Goal: Check status: Check status

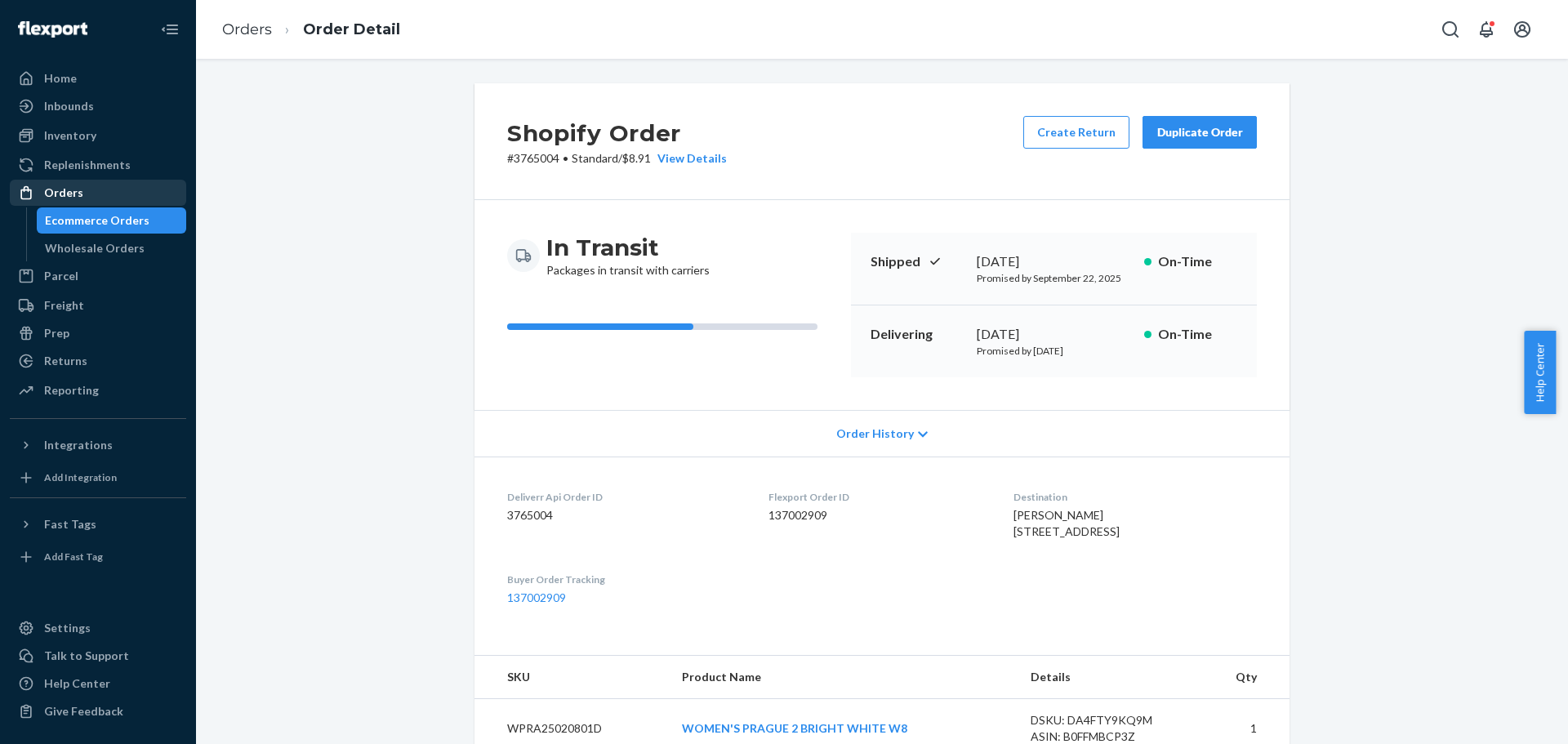
scroll to position [431, 0]
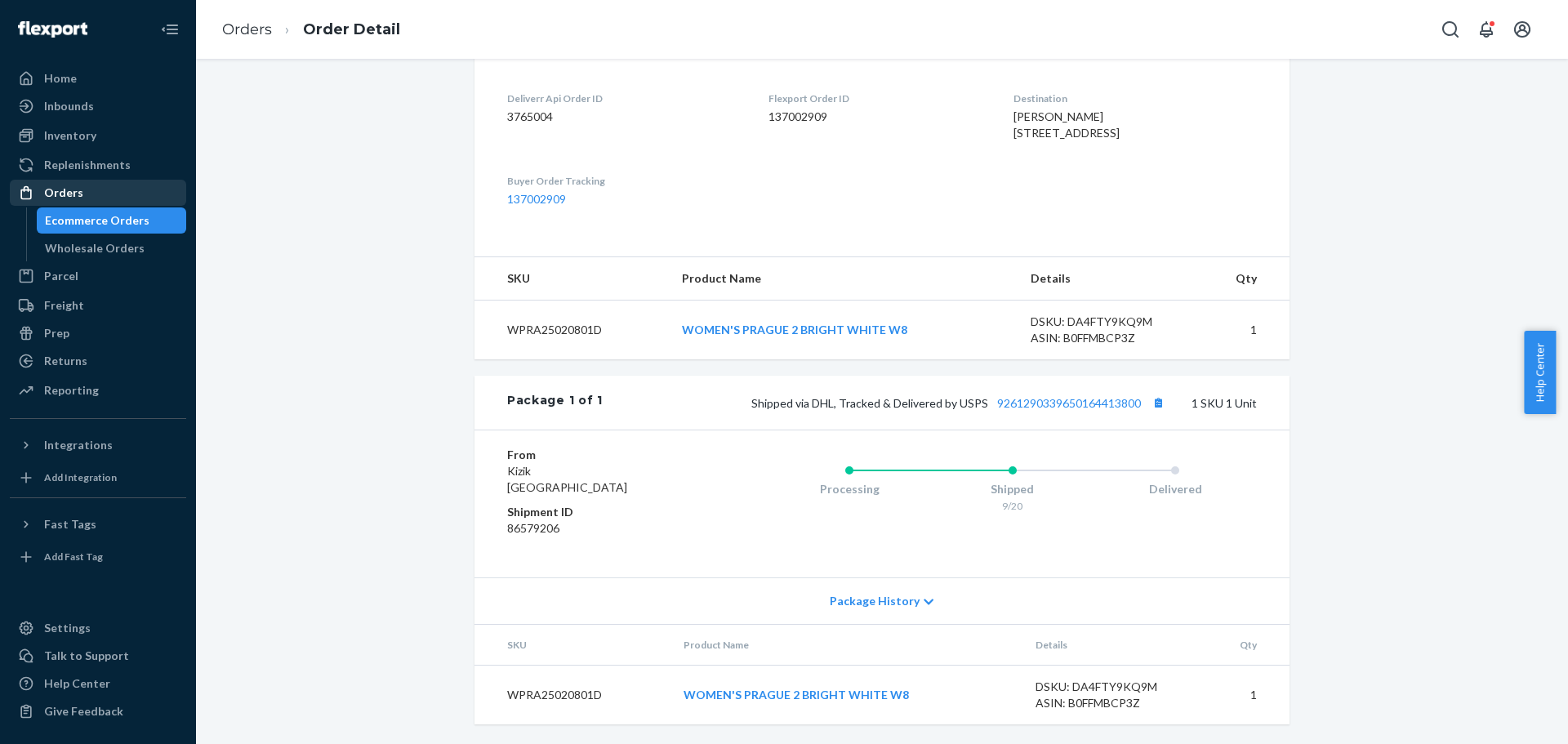
click at [78, 184] on div "Orders" at bounding box center [98, 193] width 173 height 23
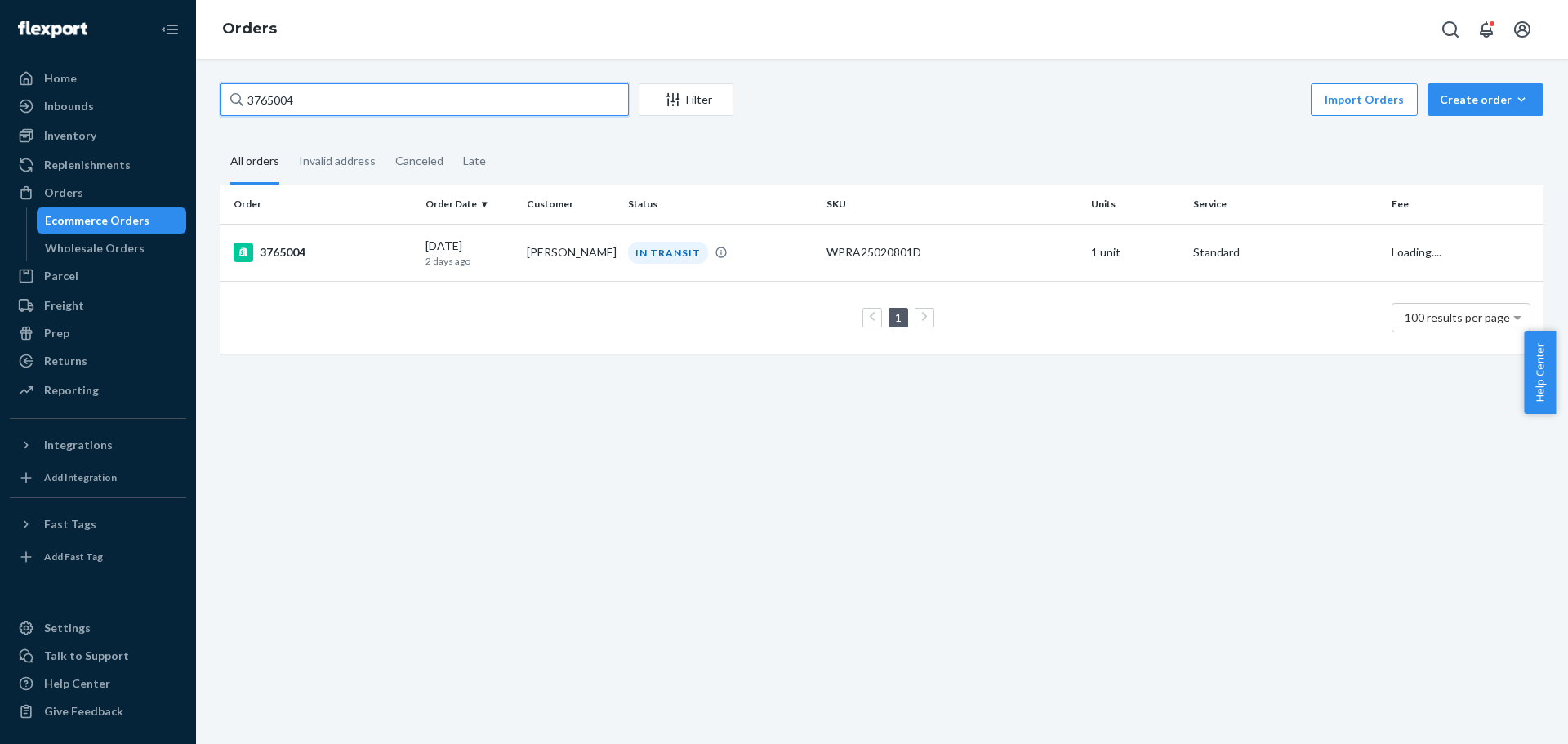
drag, startPoint x: 307, startPoint y: 97, endPoint x: 234, endPoint y: 101, distance: 73.1
click at [234, 101] on div "3765004" at bounding box center [425, 100] width 408 height 33
paste input "1278"
type input "3761278"
click at [293, 255] on div "3761278" at bounding box center [322, 252] width 179 height 20
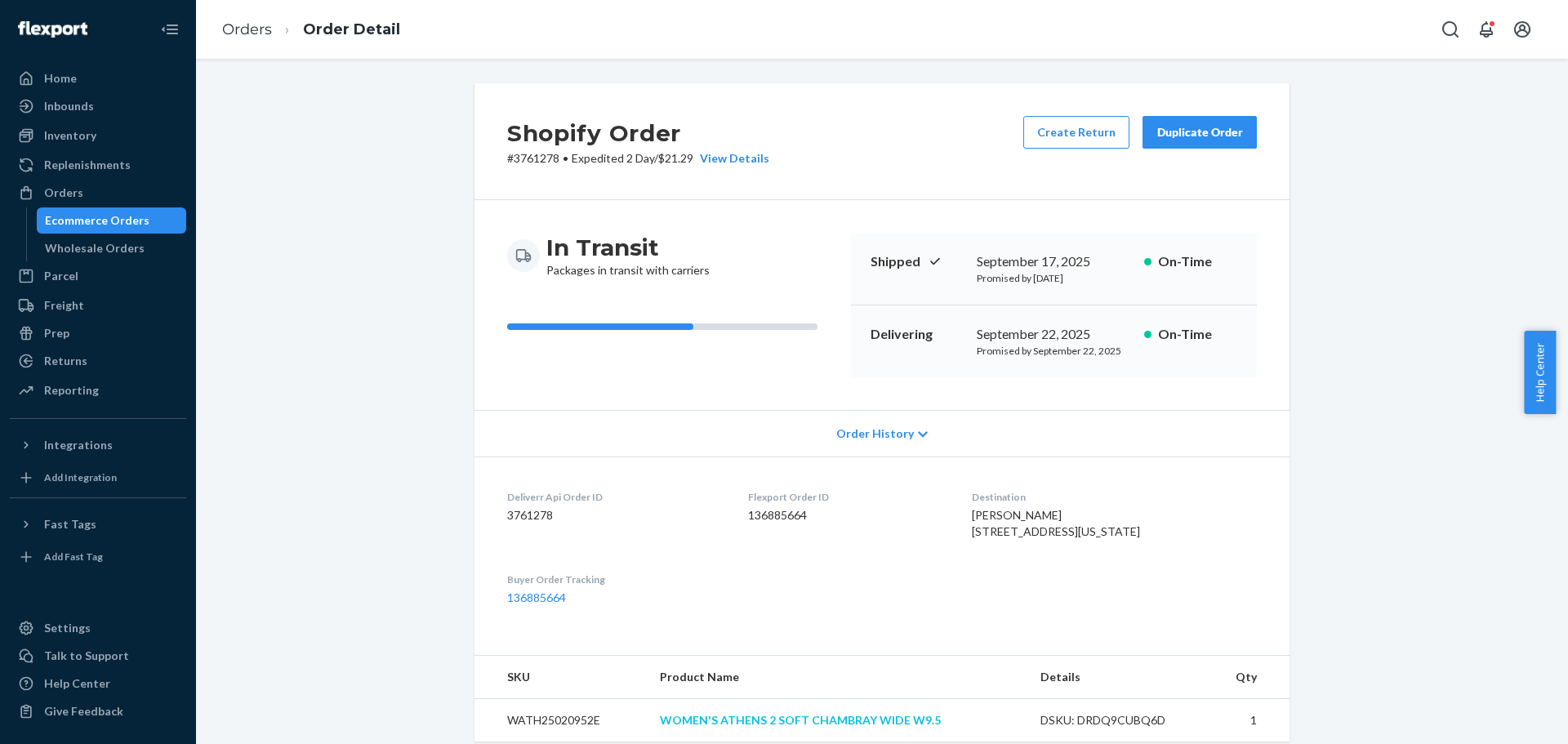
scroll to position [326, 0]
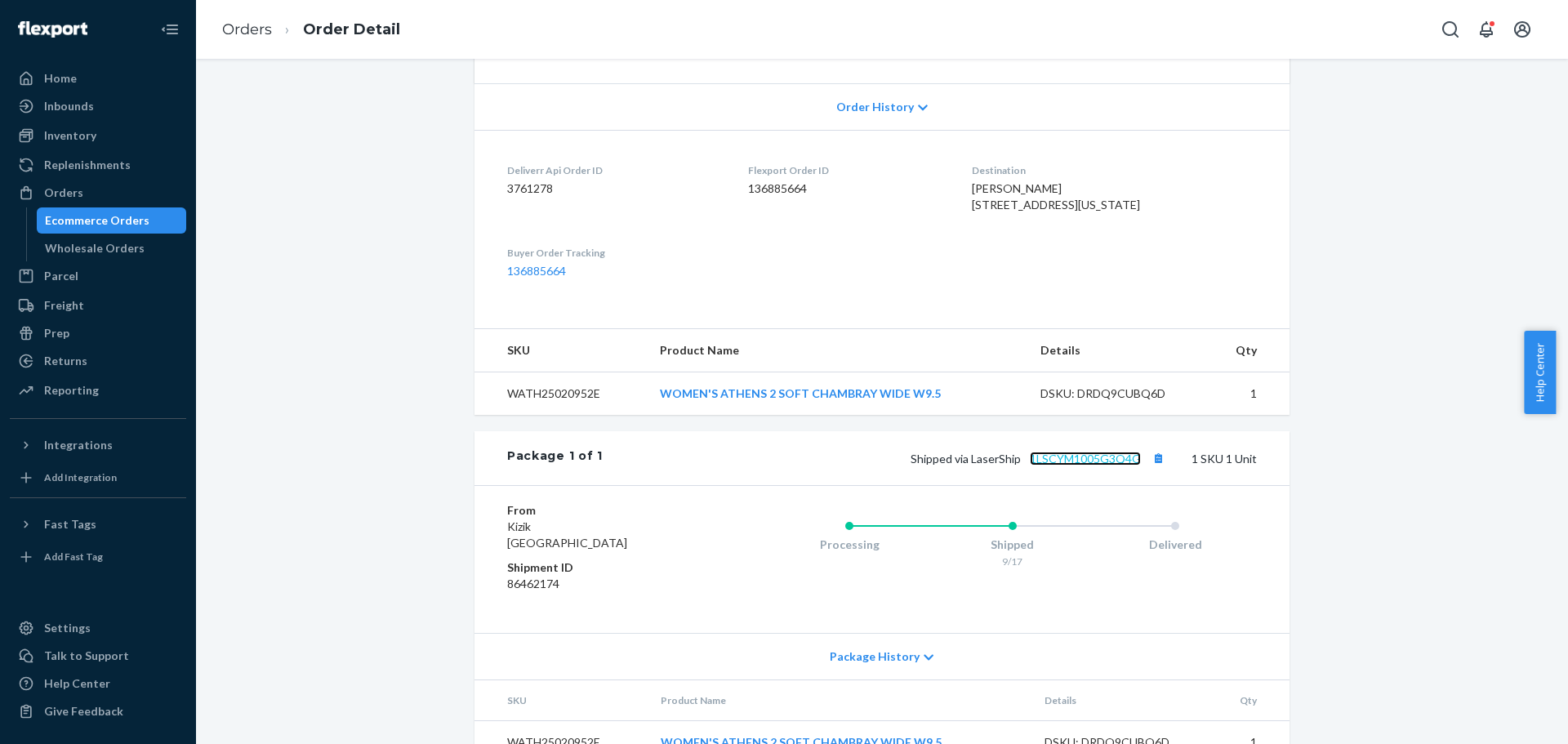
click at [1094, 466] on link "1LSCYM1005G3Q4G" at bounding box center [1085, 458] width 111 height 14
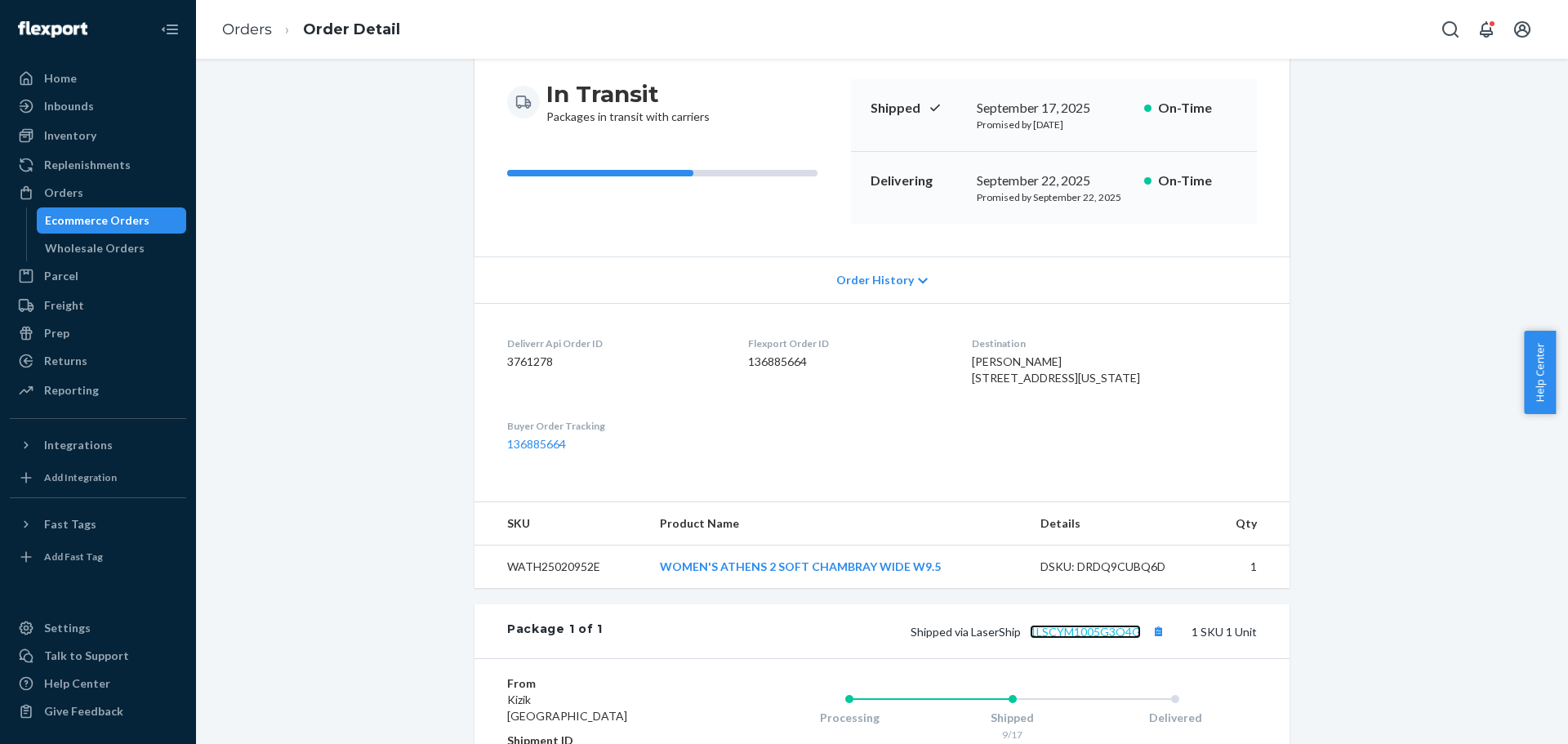
scroll to position [0, 0]
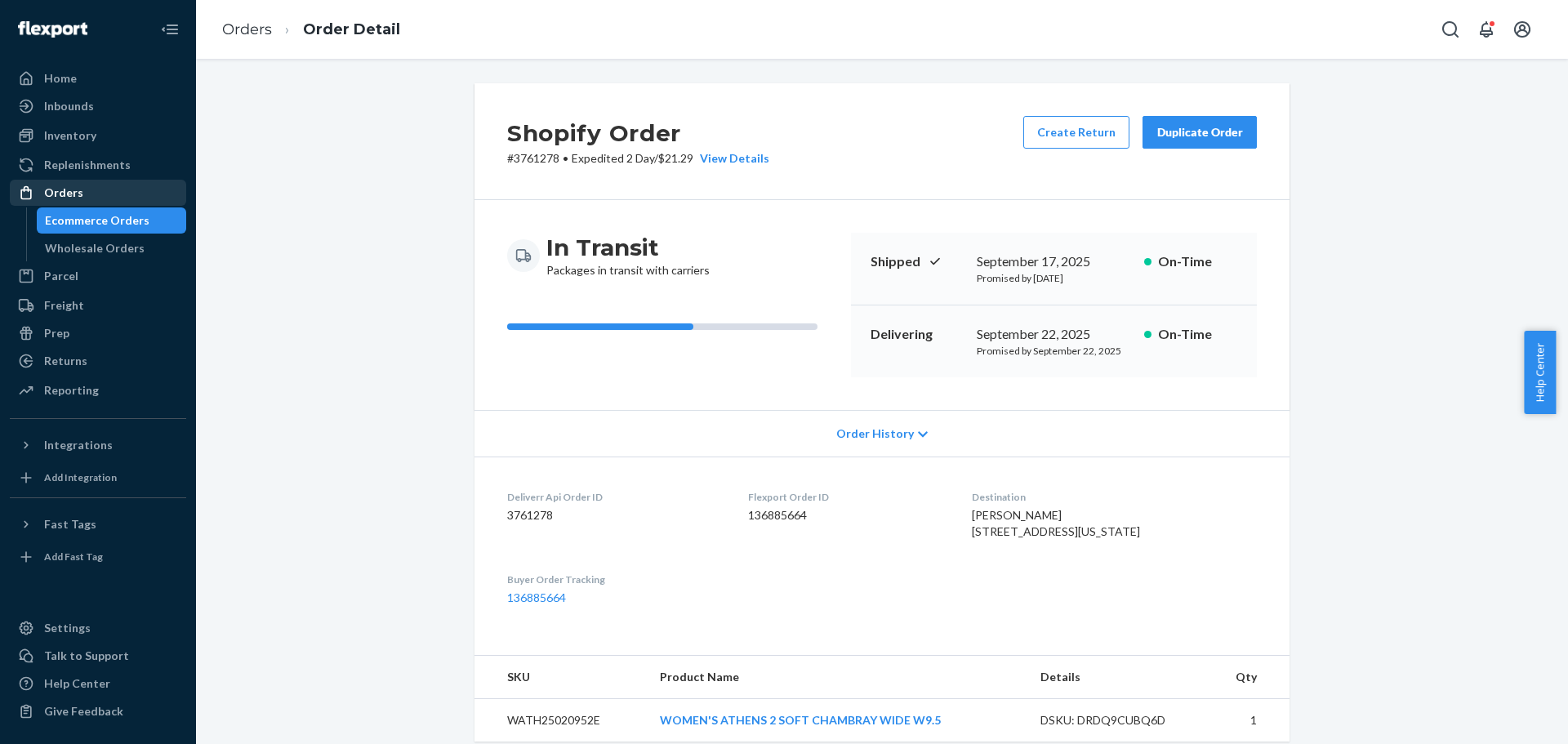
click at [80, 195] on div "Orders" at bounding box center [64, 193] width 40 height 16
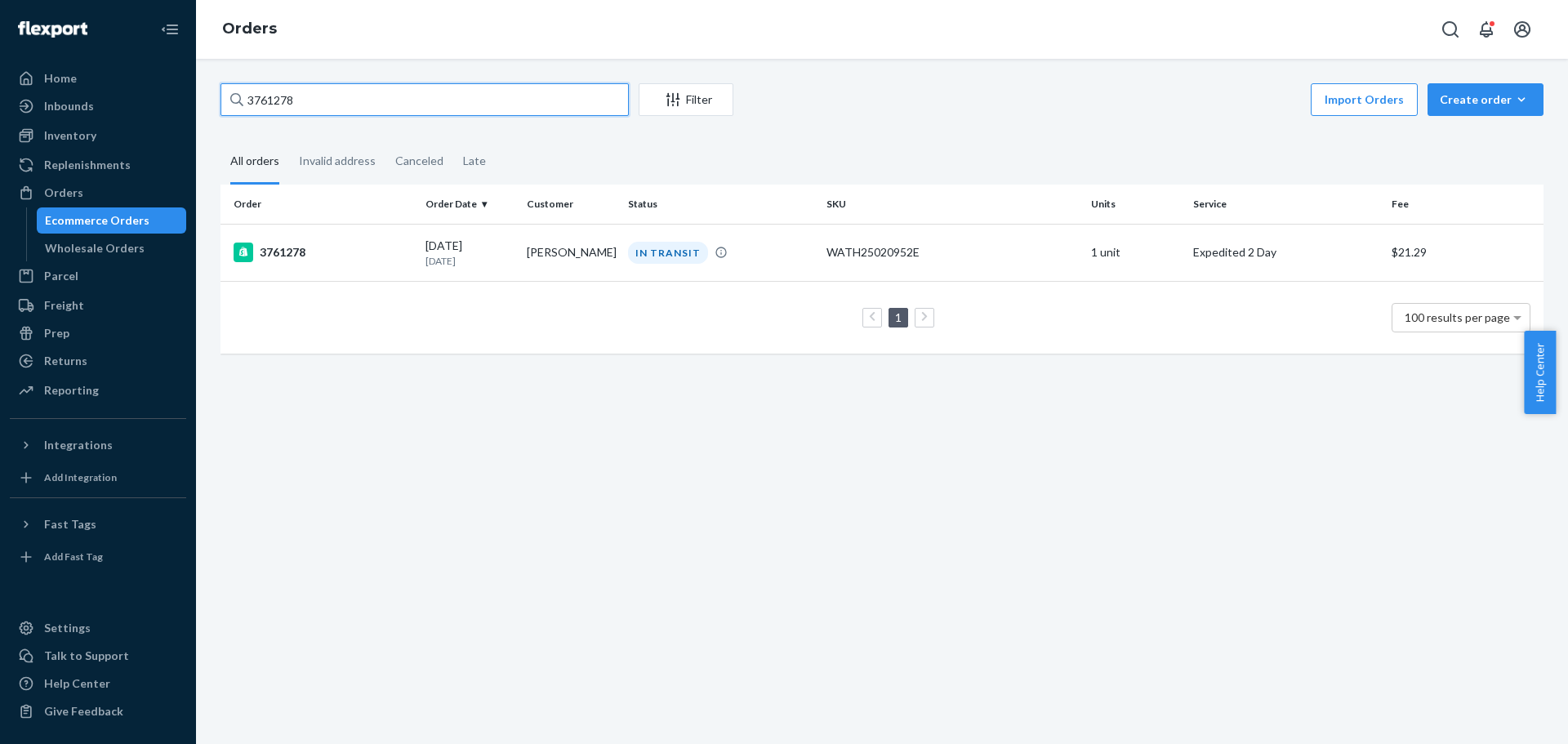
click at [275, 96] on input "3761278" at bounding box center [425, 100] width 408 height 33
paste input "EXC-3731181-1"
type input "EXC-3731181-1"
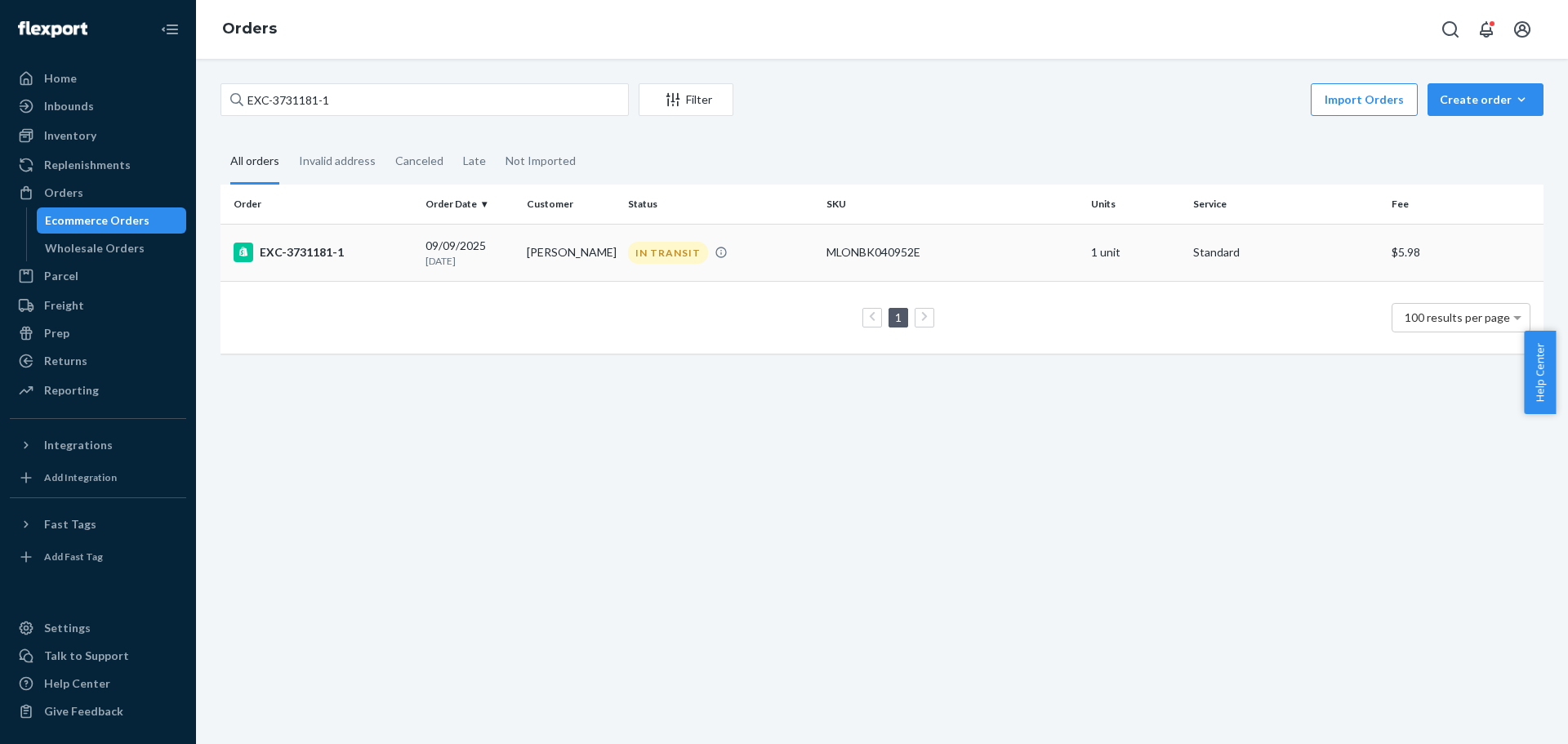
click at [285, 246] on div "EXC-3731181-1" at bounding box center [322, 252] width 179 height 20
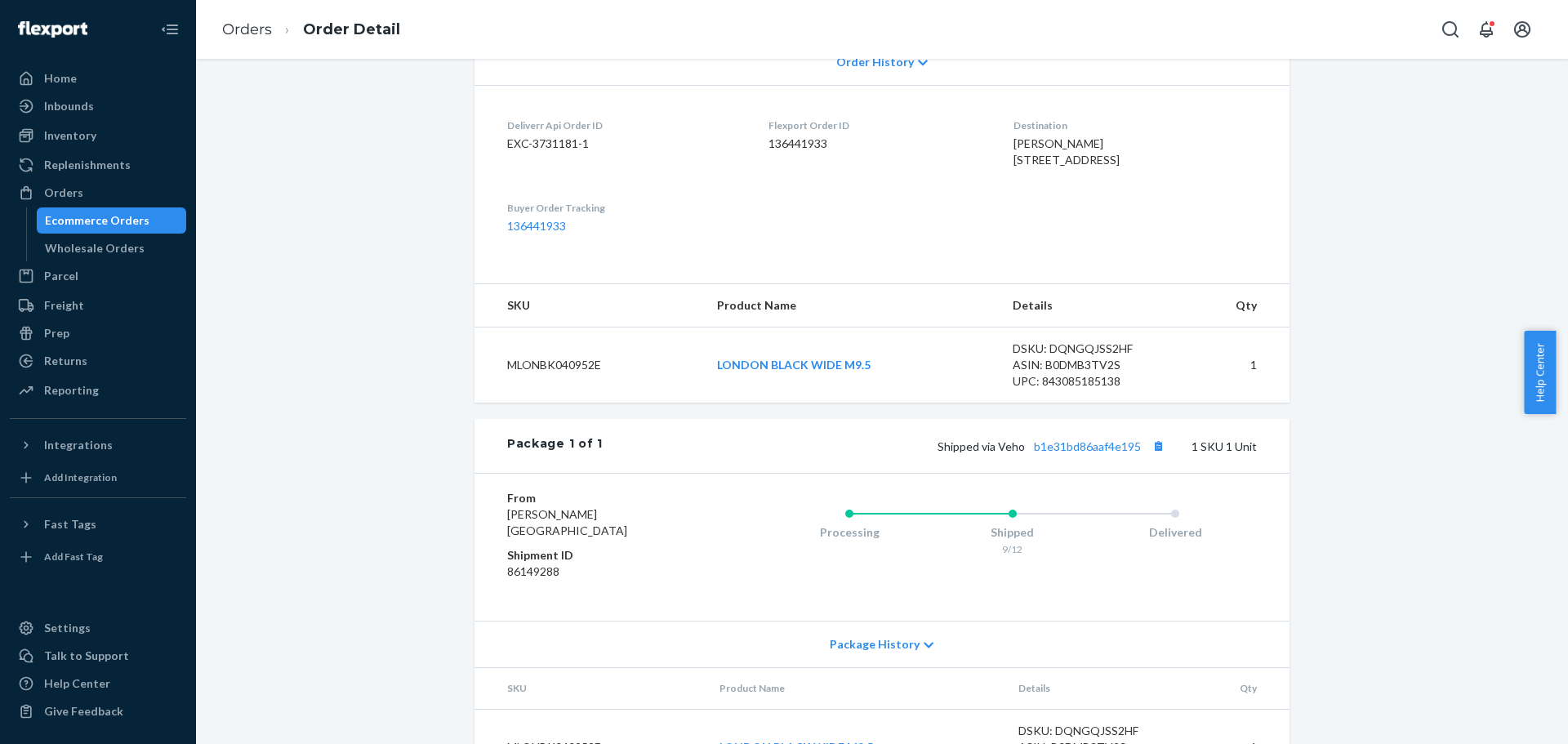
scroll to position [464, 0]
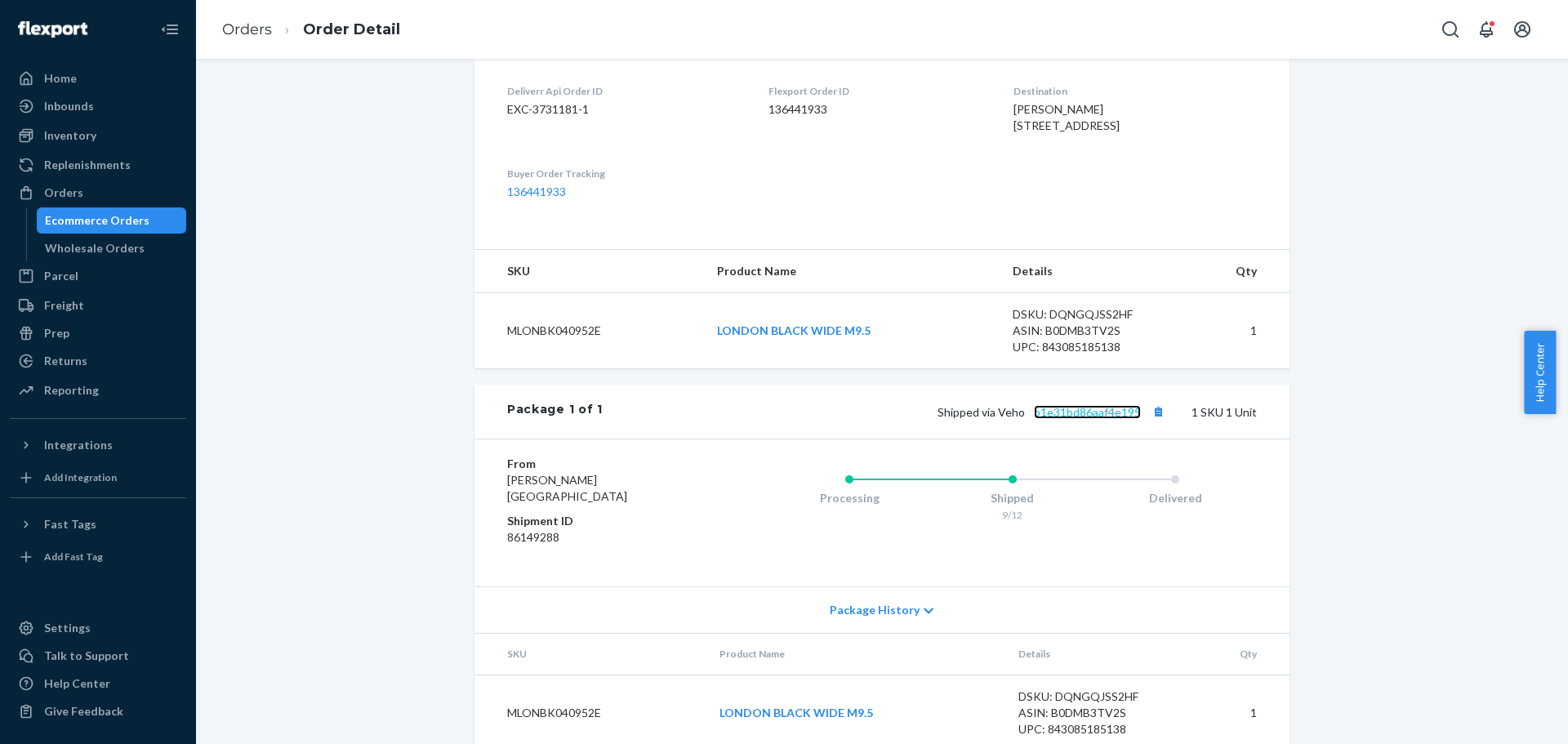
click at [1088, 405] on link "b1e31bd86aaf4e195" at bounding box center [1087, 411] width 107 height 14
click at [1083, 405] on link "b1e31bd86aaf4e195" at bounding box center [1087, 411] width 107 height 14
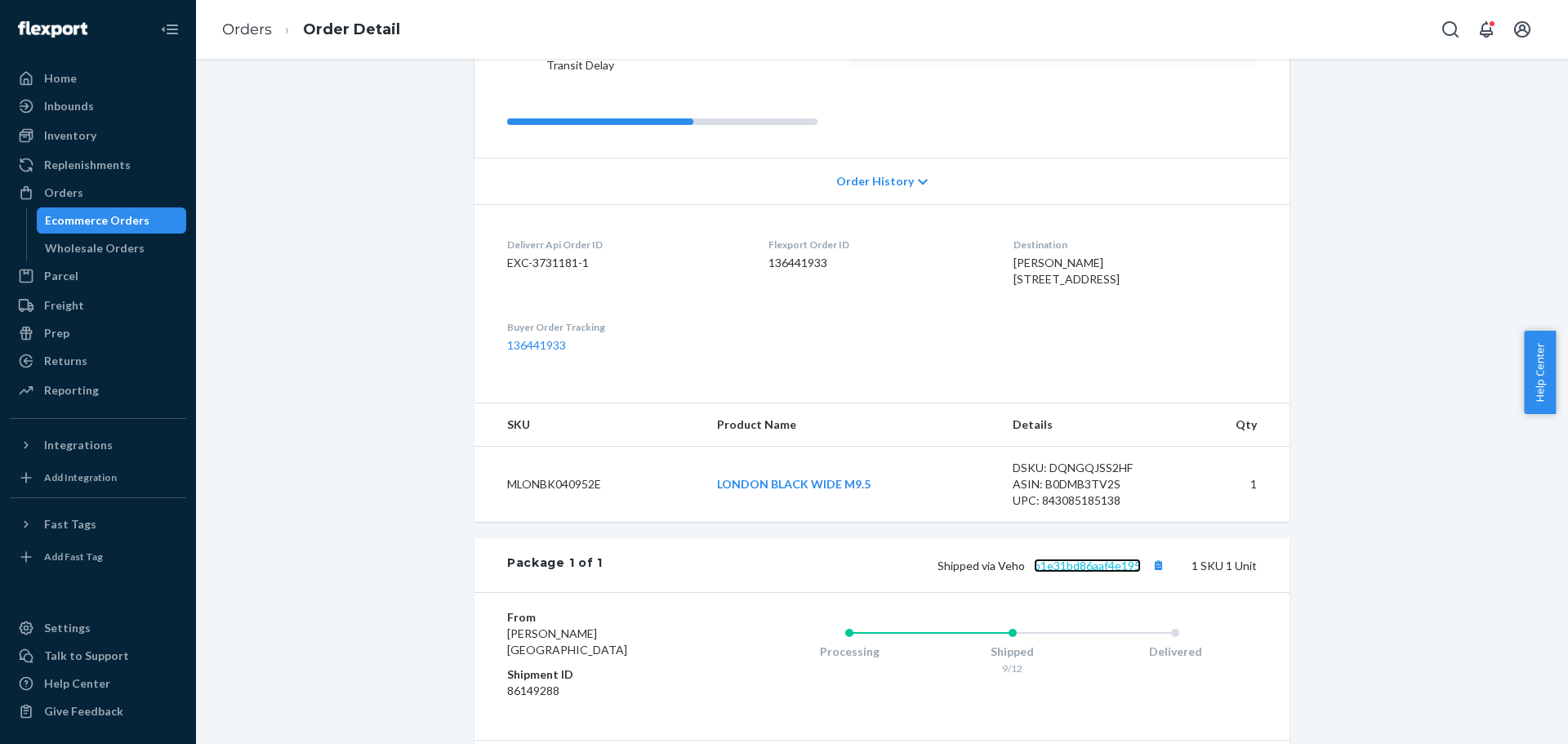
scroll to position [219, 0]
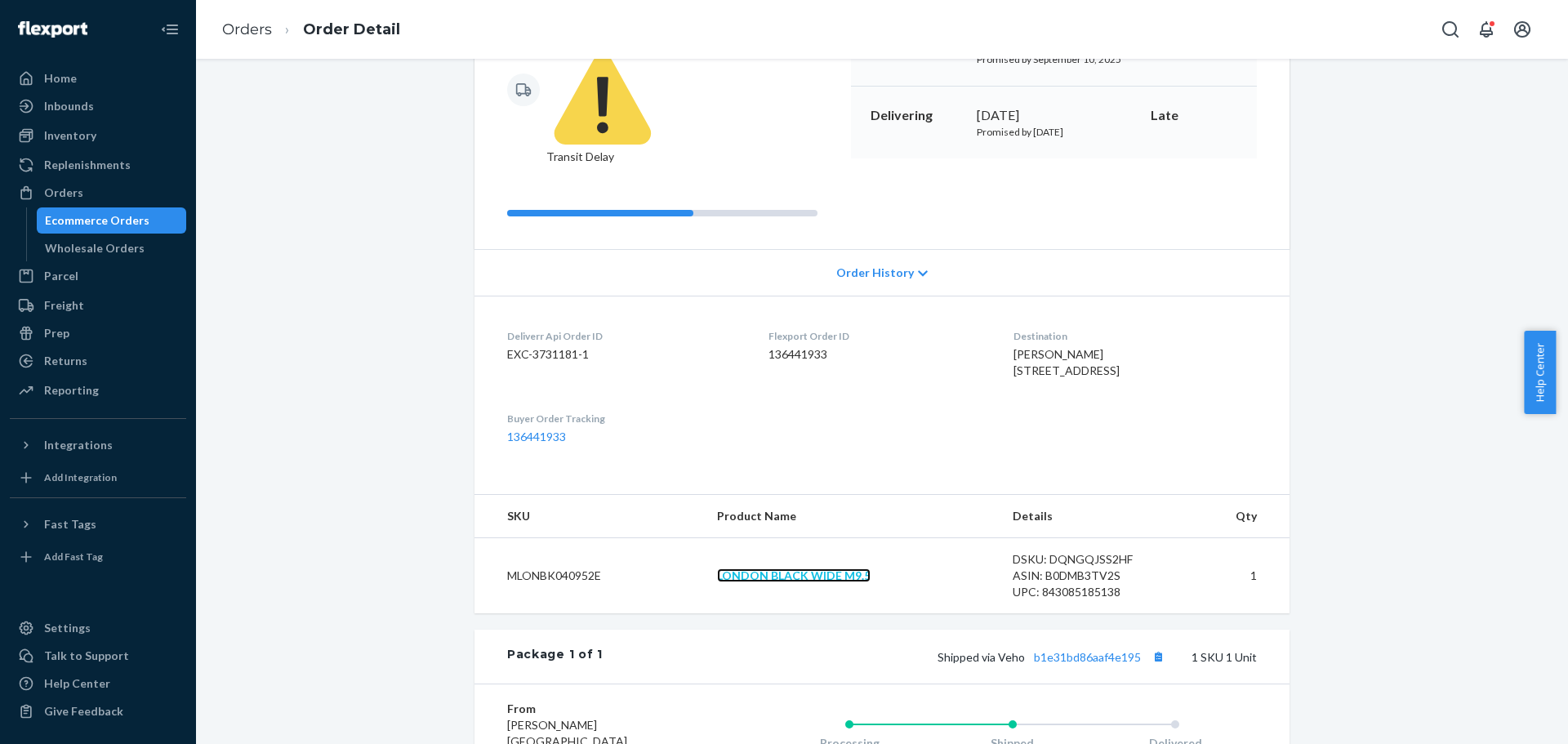
click at [796, 569] on link "LONDON BLACK WIDE M9.5" at bounding box center [794, 575] width 153 height 14
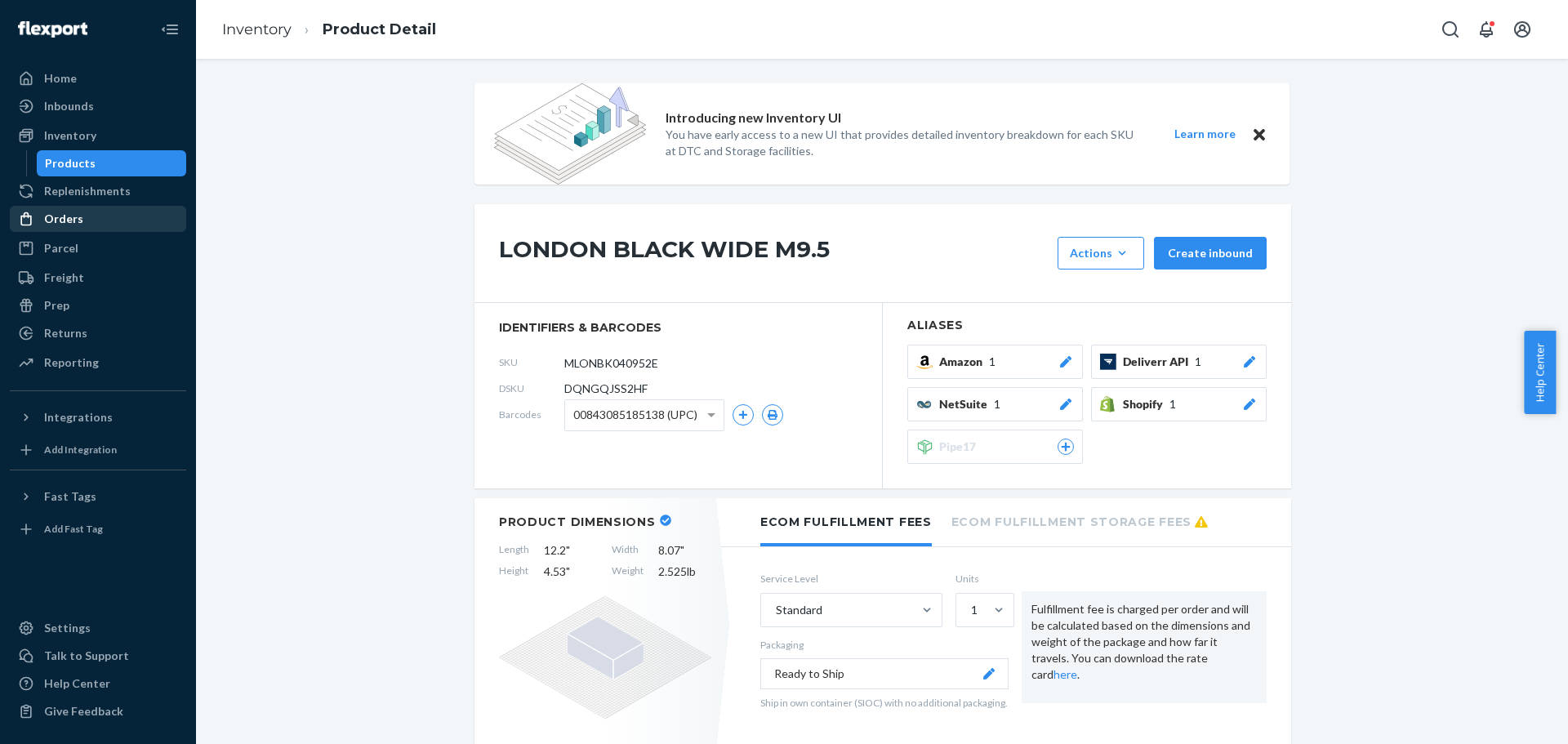
click at [62, 210] on div "Orders" at bounding box center [98, 219] width 173 height 23
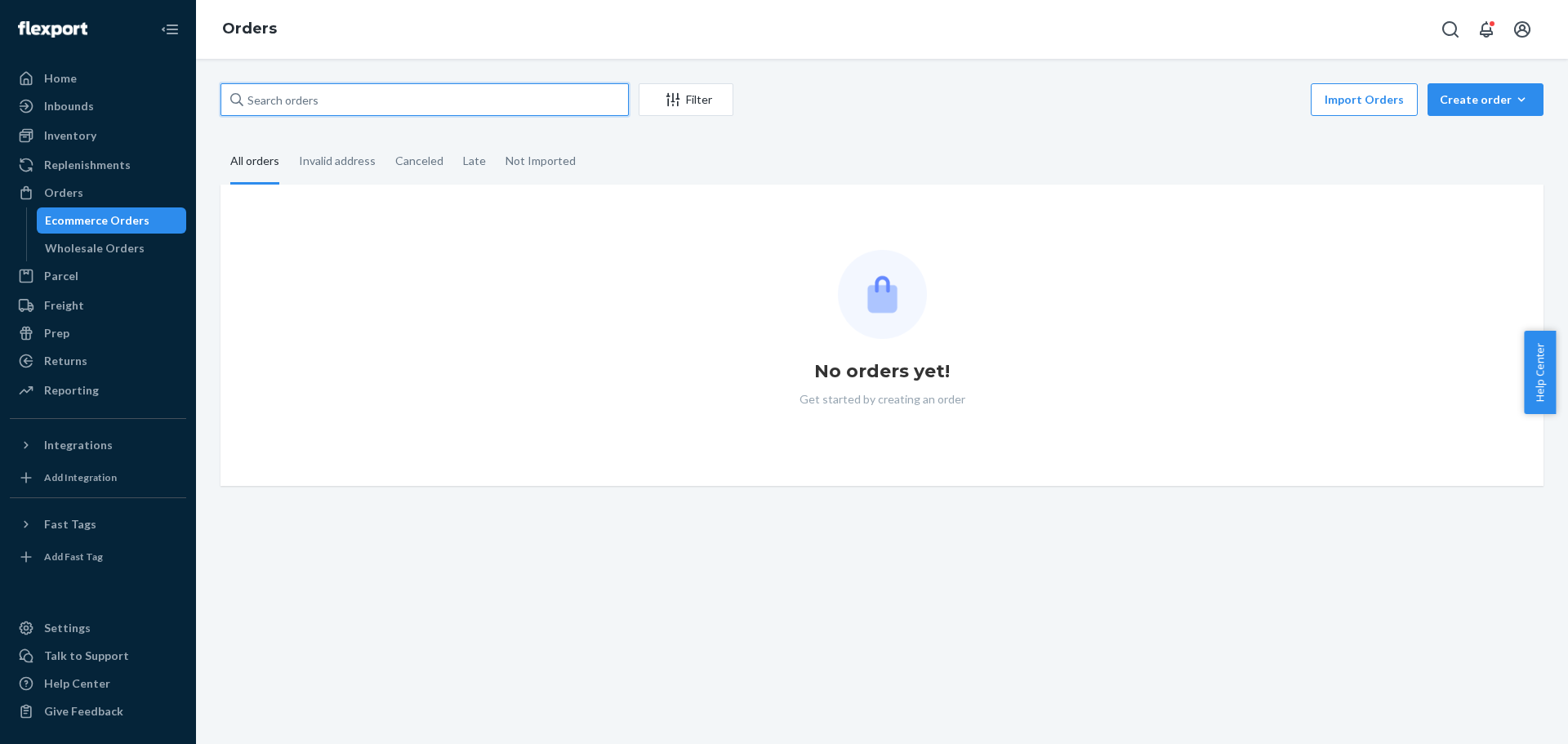
click at [282, 103] on input "text" at bounding box center [425, 100] width 408 height 33
paste input "3764327"
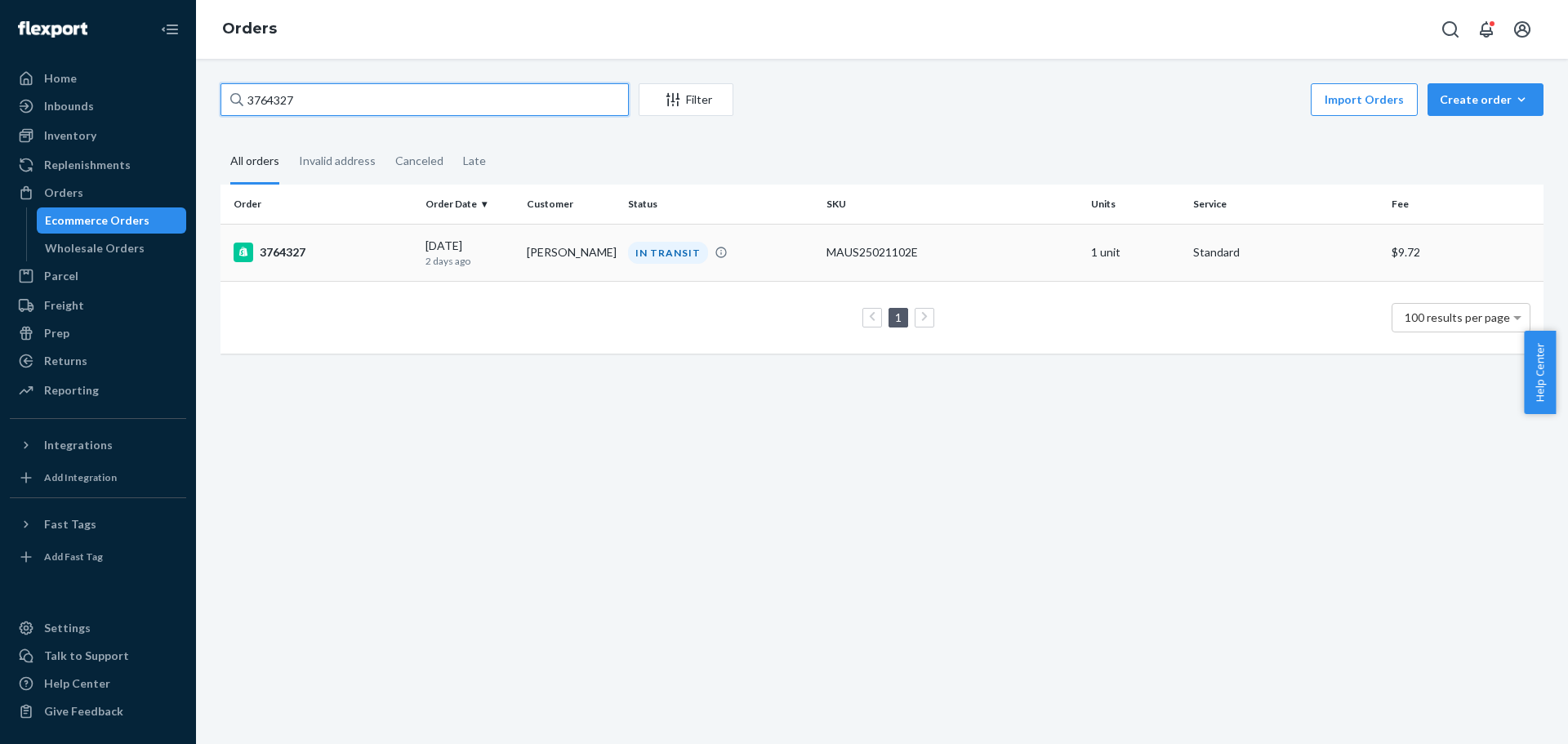
type input "3764327"
click at [290, 251] on div "3764327" at bounding box center [322, 252] width 179 height 20
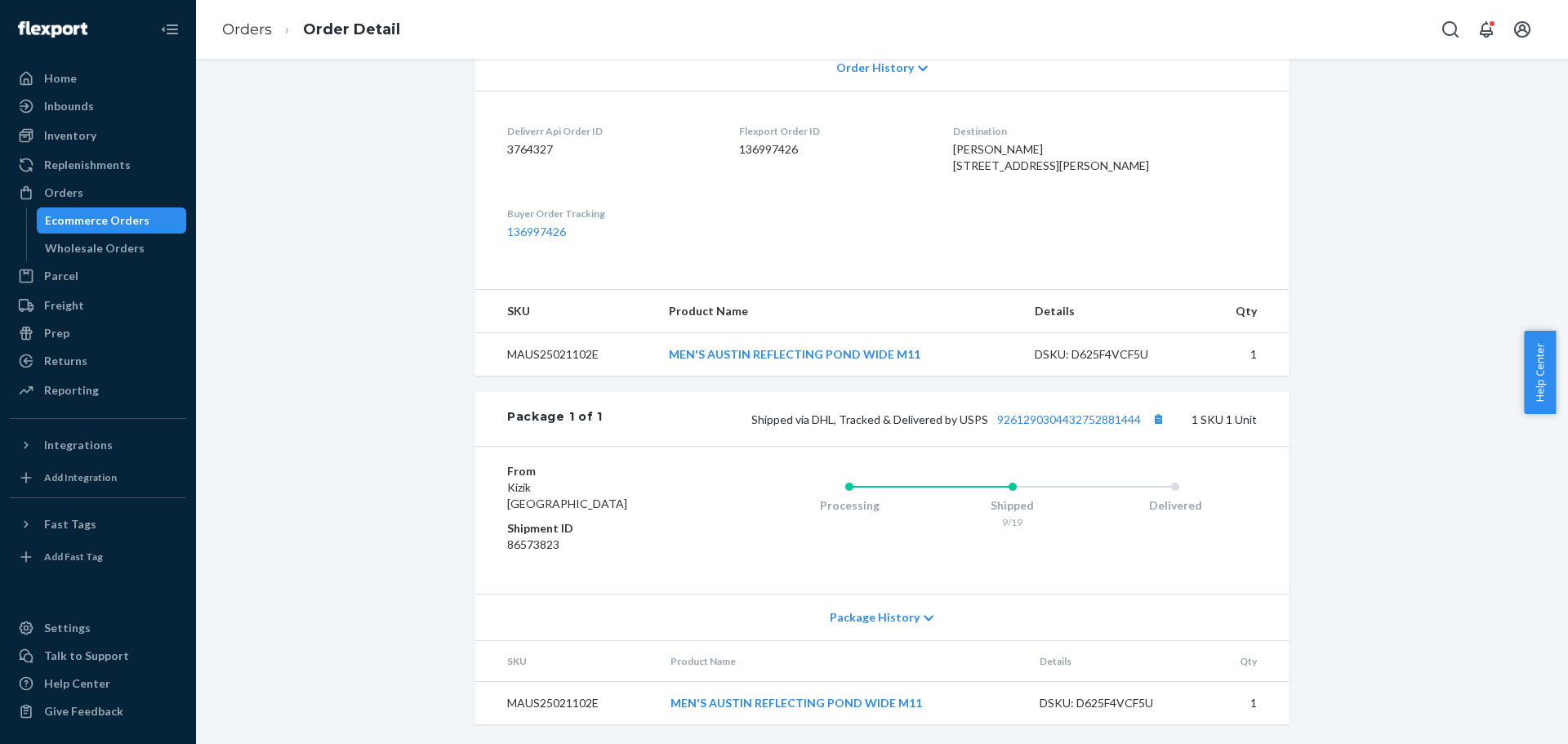
scroll to position [399, 0]
click at [1049, 418] on link "9261290304432752881444" at bounding box center [1069, 419] width 143 height 14
drag, startPoint x: 1091, startPoint y: 151, endPoint x: 971, endPoint y: 135, distance: 121.1
click at [971, 135] on dl "Deliverr Api Order ID 3764327 Flexport Order ID 136997426 Destination [PERSON_N…" at bounding box center [882, 181] width 815 height 182
copy span "[STREET_ADDRESS][PERSON_NAME]"
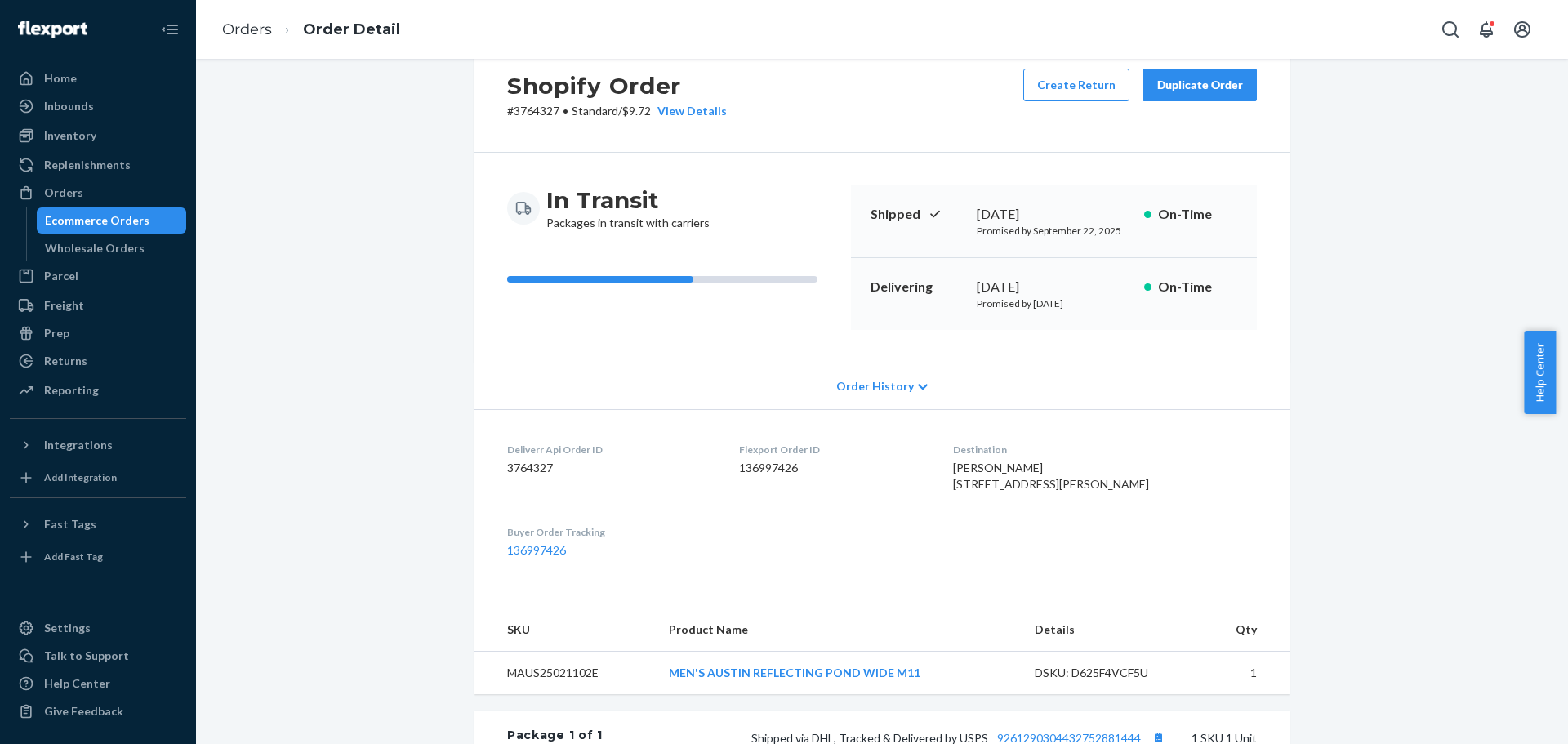
scroll to position [0, 0]
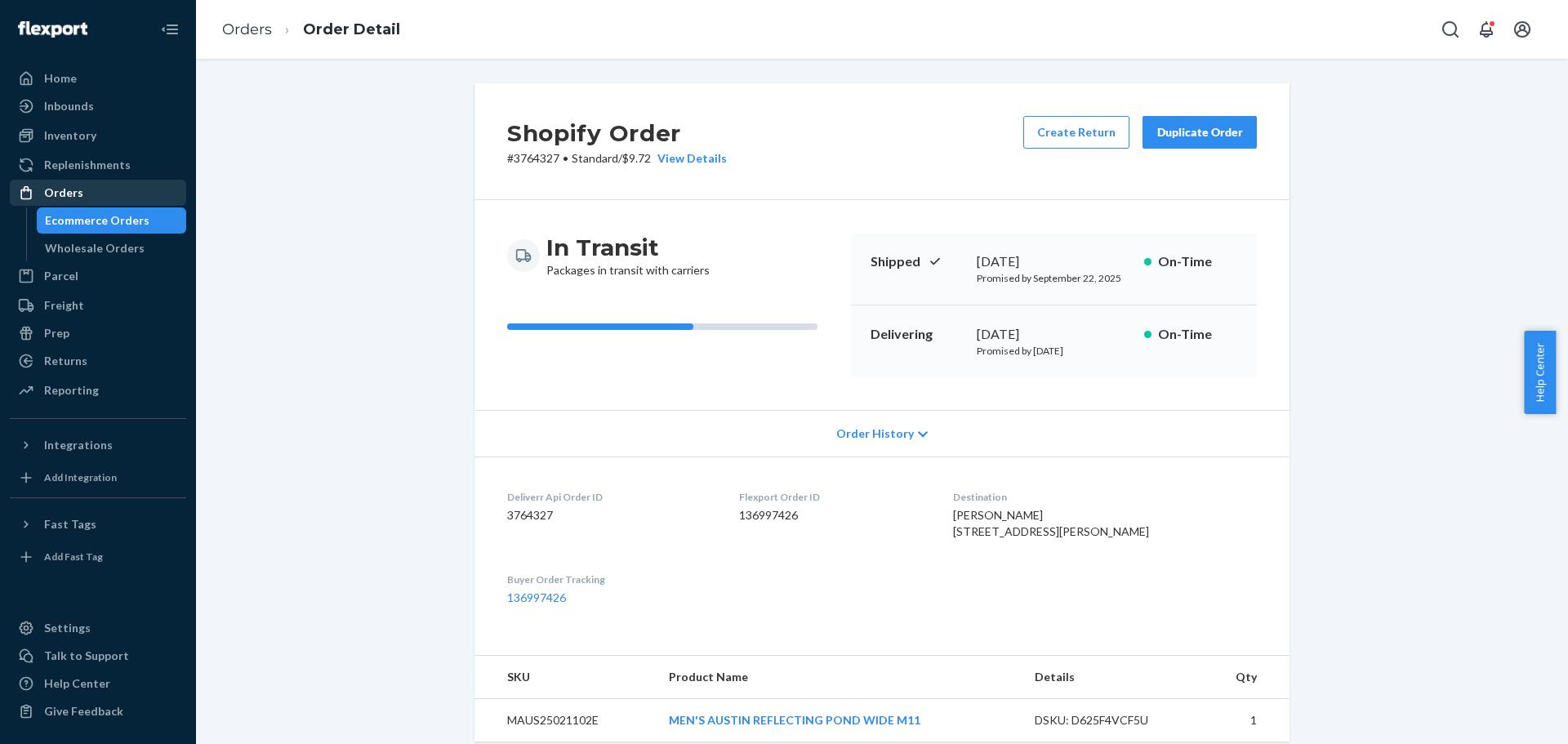
click at [94, 192] on div "Orders" at bounding box center [98, 193] width 173 height 23
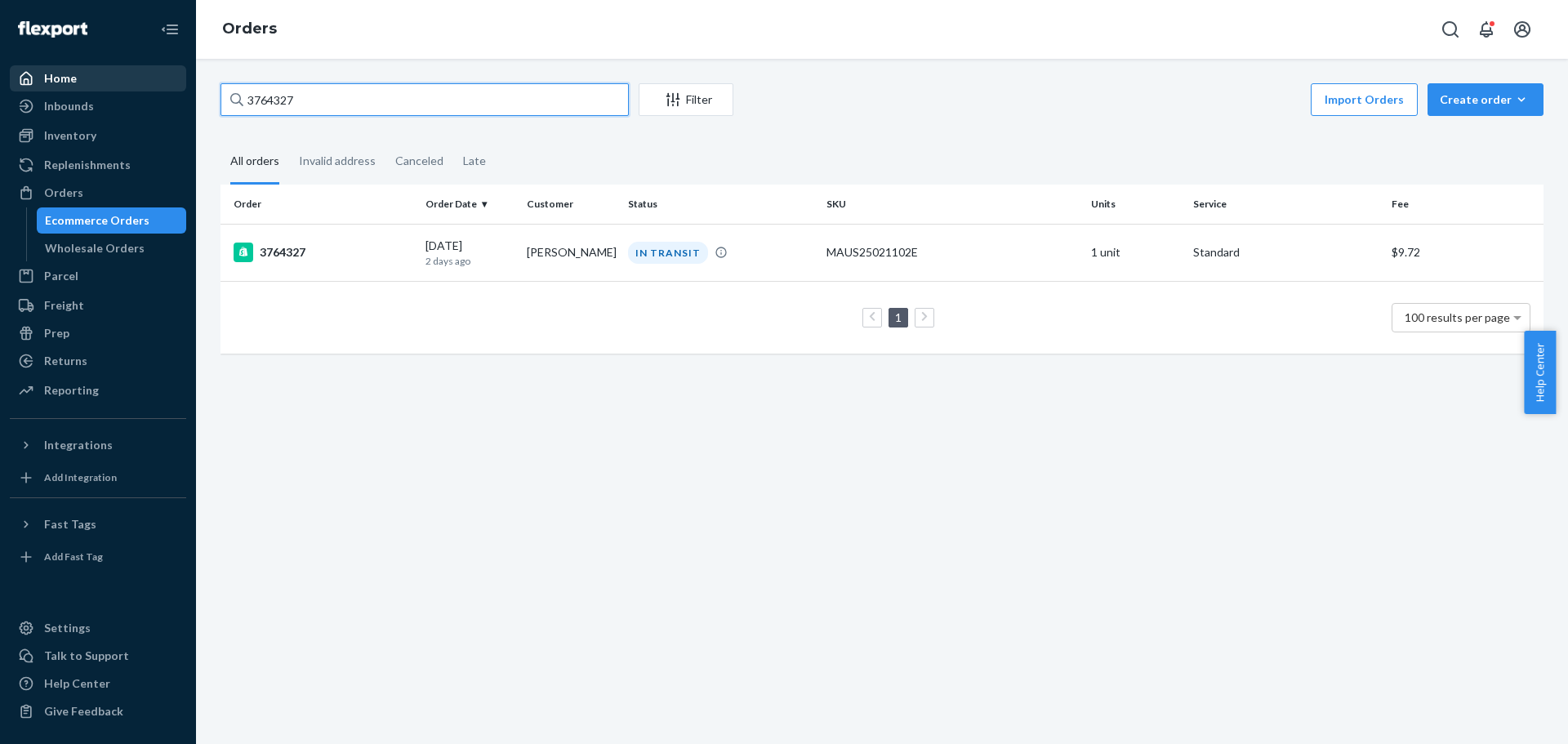
drag, startPoint x: 325, startPoint y: 99, endPoint x: 134, endPoint y: 80, distance: 191.9
click at [134, 80] on div "Home Inbounds Shipping Plans Problems Inventory Products Replenishments Orders …" at bounding box center [784, 372] width 1568 height 744
type input "3766644"
drag, startPoint x: 306, startPoint y: 247, endPoint x: 26, endPoint y: 222, distance: 281.1
click at [306, 248] on div "3766644" at bounding box center [322, 252] width 179 height 20
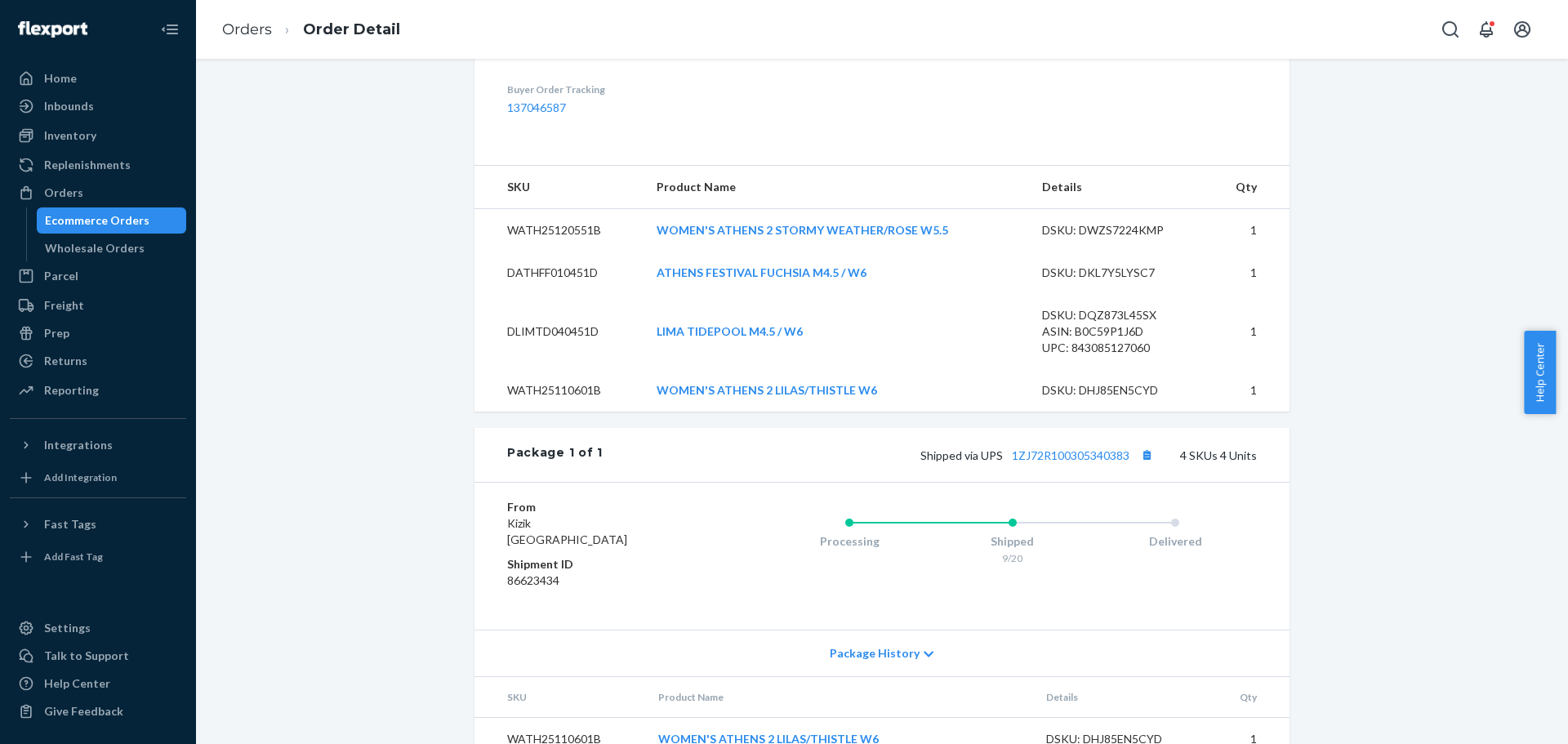
scroll to position [718, 0]
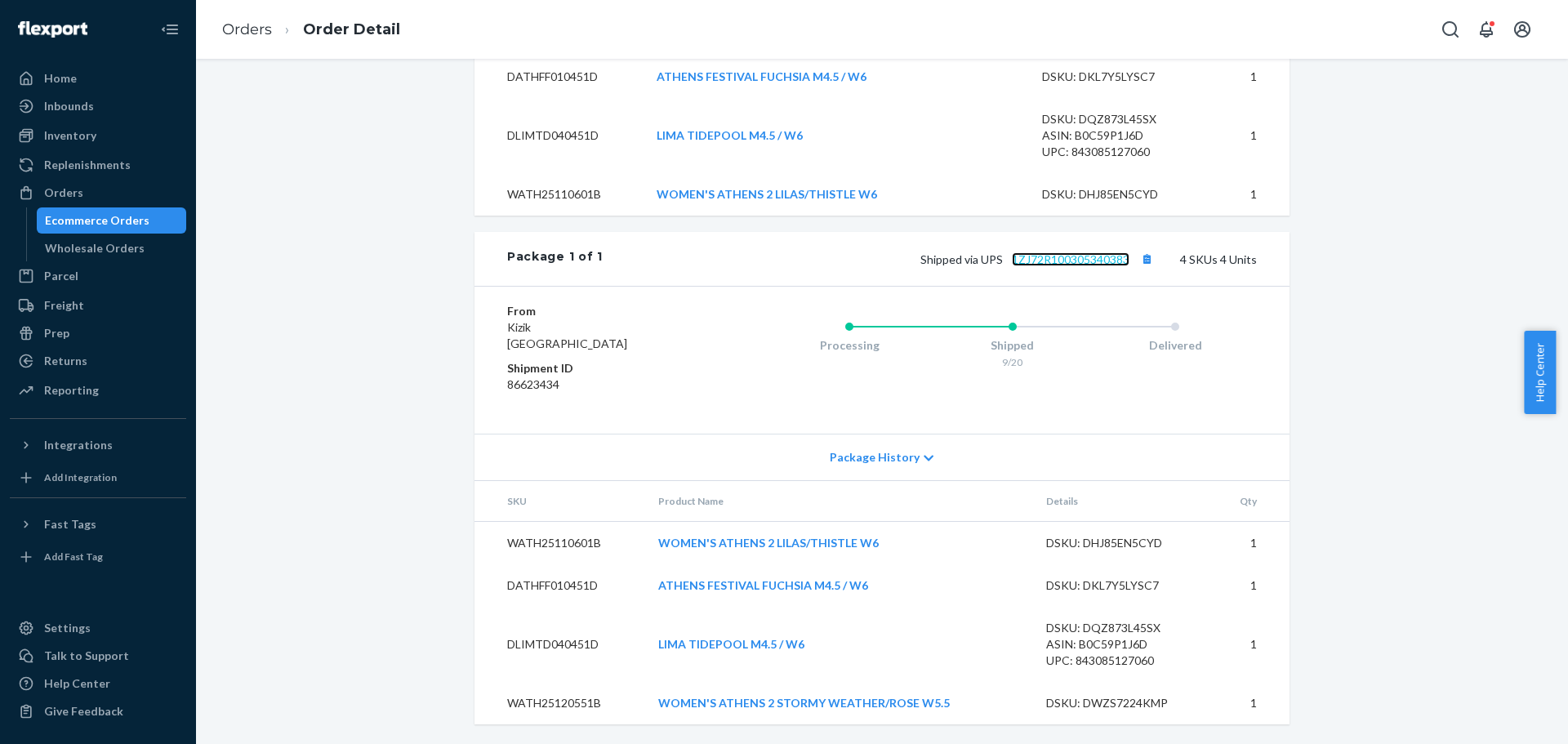
click at [1085, 257] on link "1ZJ72R100305340383" at bounding box center [1071, 259] width 118 height 14
click at [70, 134] on div "Inventory" at bounding box center [70, 136] width 52 height 16
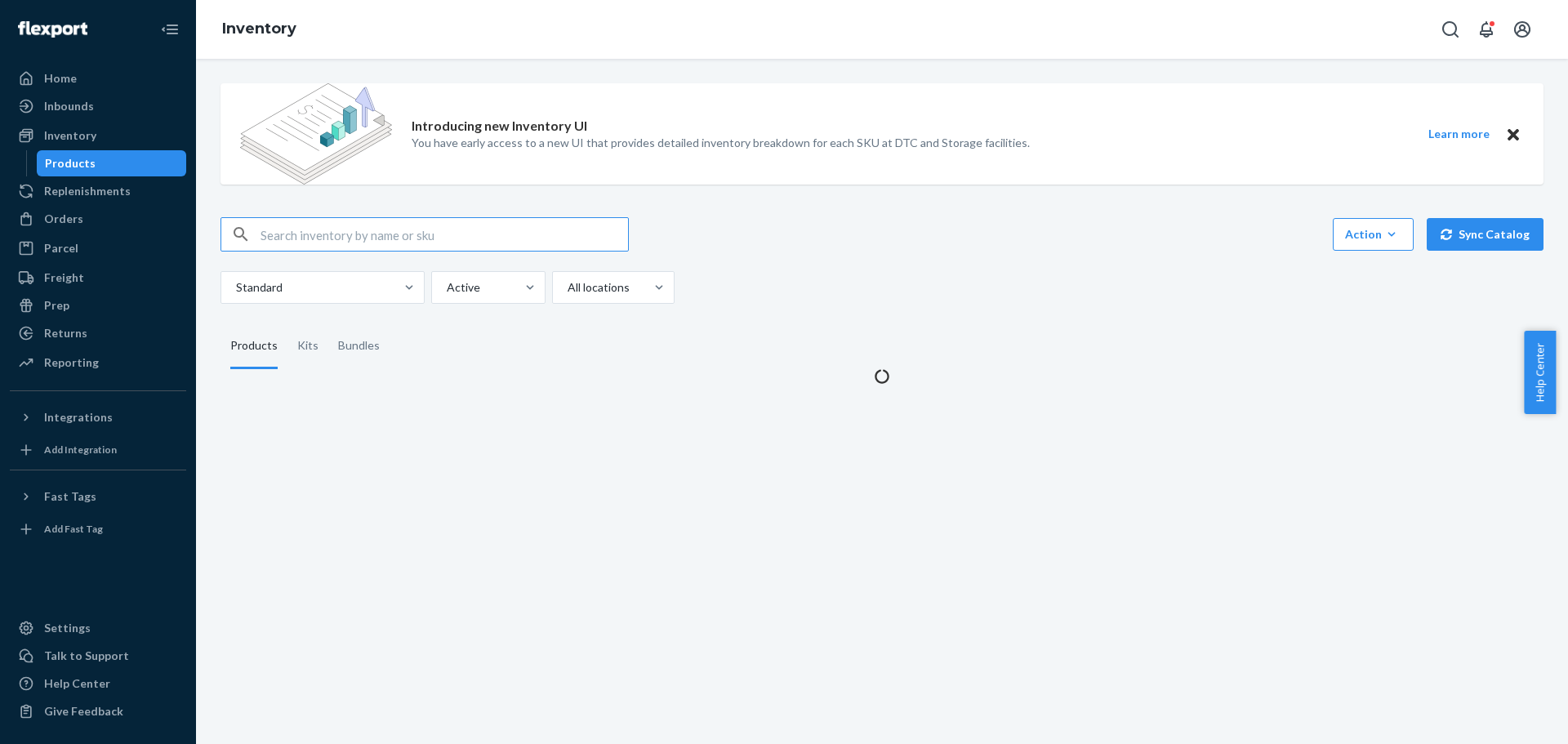
click at [312, 227] on input "text" at bounding box center [444, 235] width 368 height 33
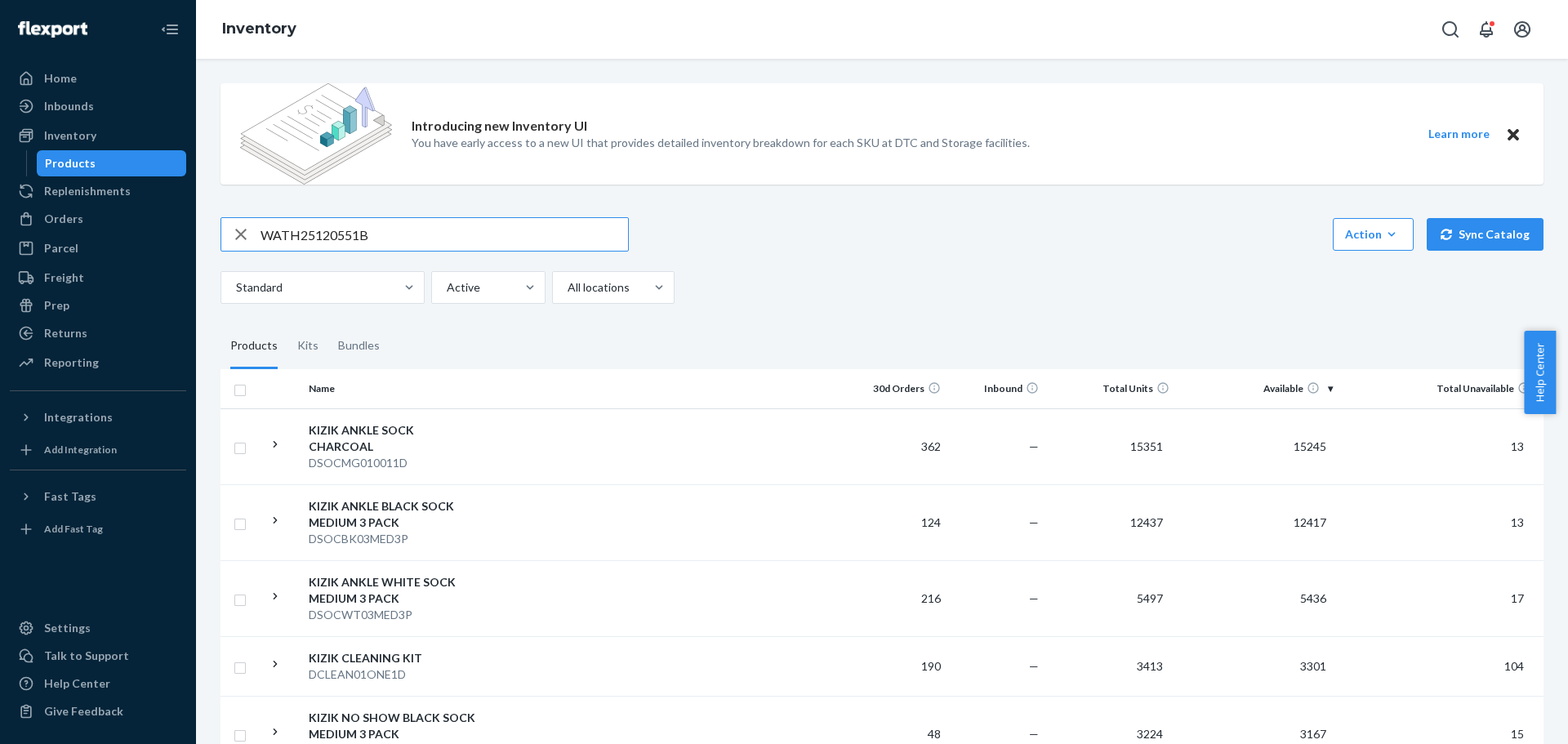
click at [383, 232] on input "WATH25120551B" at bounding box center [444, 235] width 368 height 33
type input "WATH25120551B"
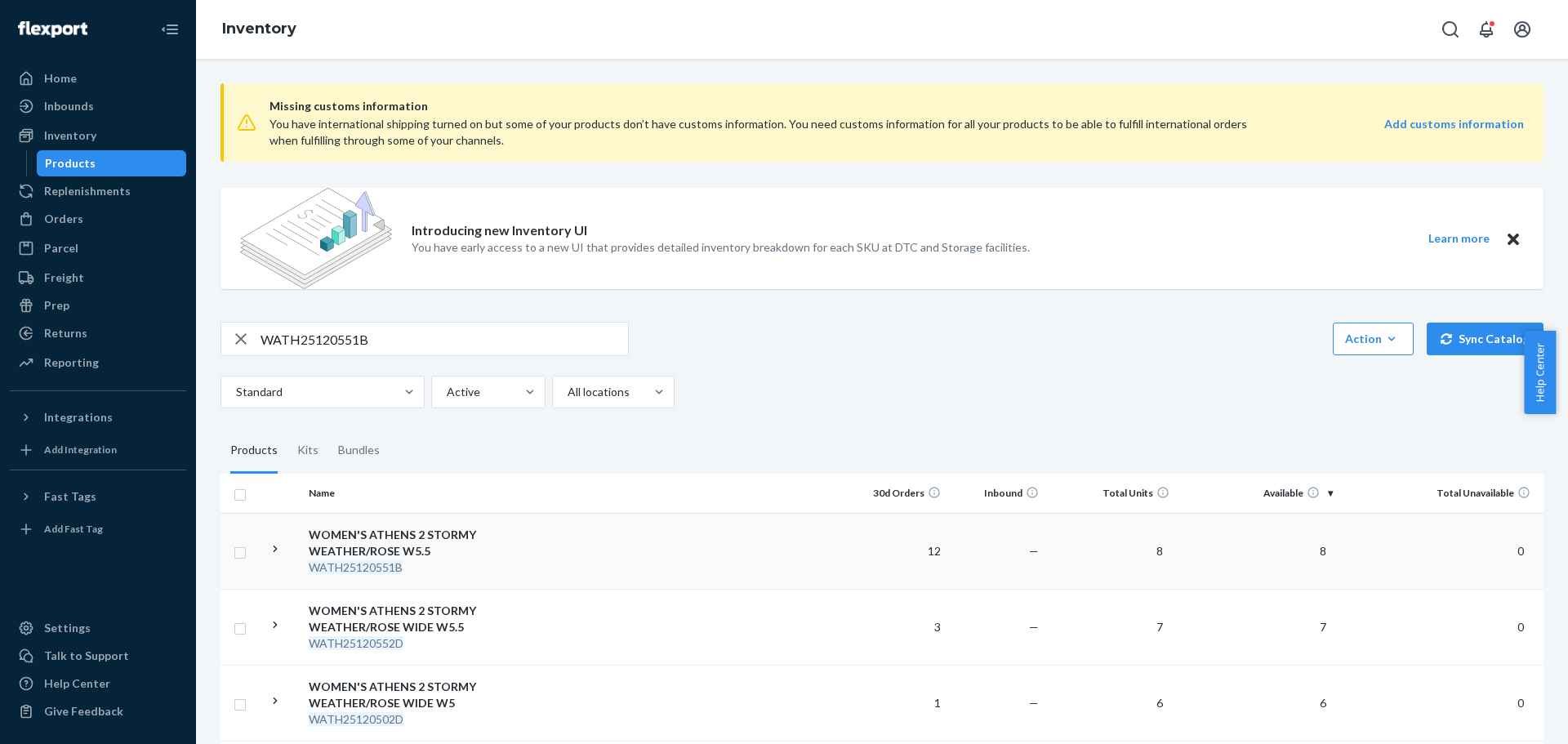
click at [381, 541] on div "WOMEN'S ATHENS 2 STORMY WEATHER/ROSE W5.5" at bounding box center [394, 543] width 171 height 33
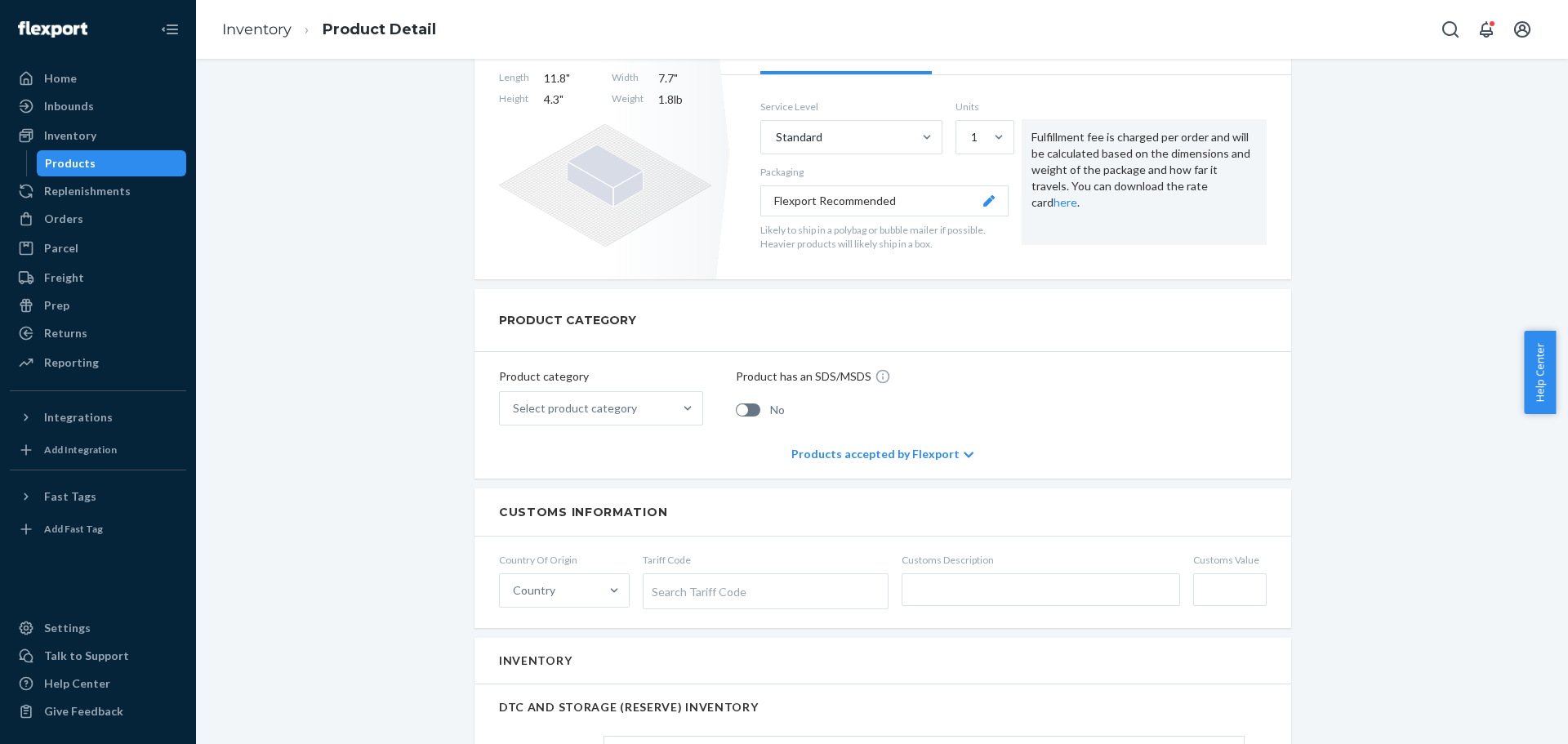
scroll to position [898, 0]
